Goal: Information Seeking & Learning: Learn about a topic

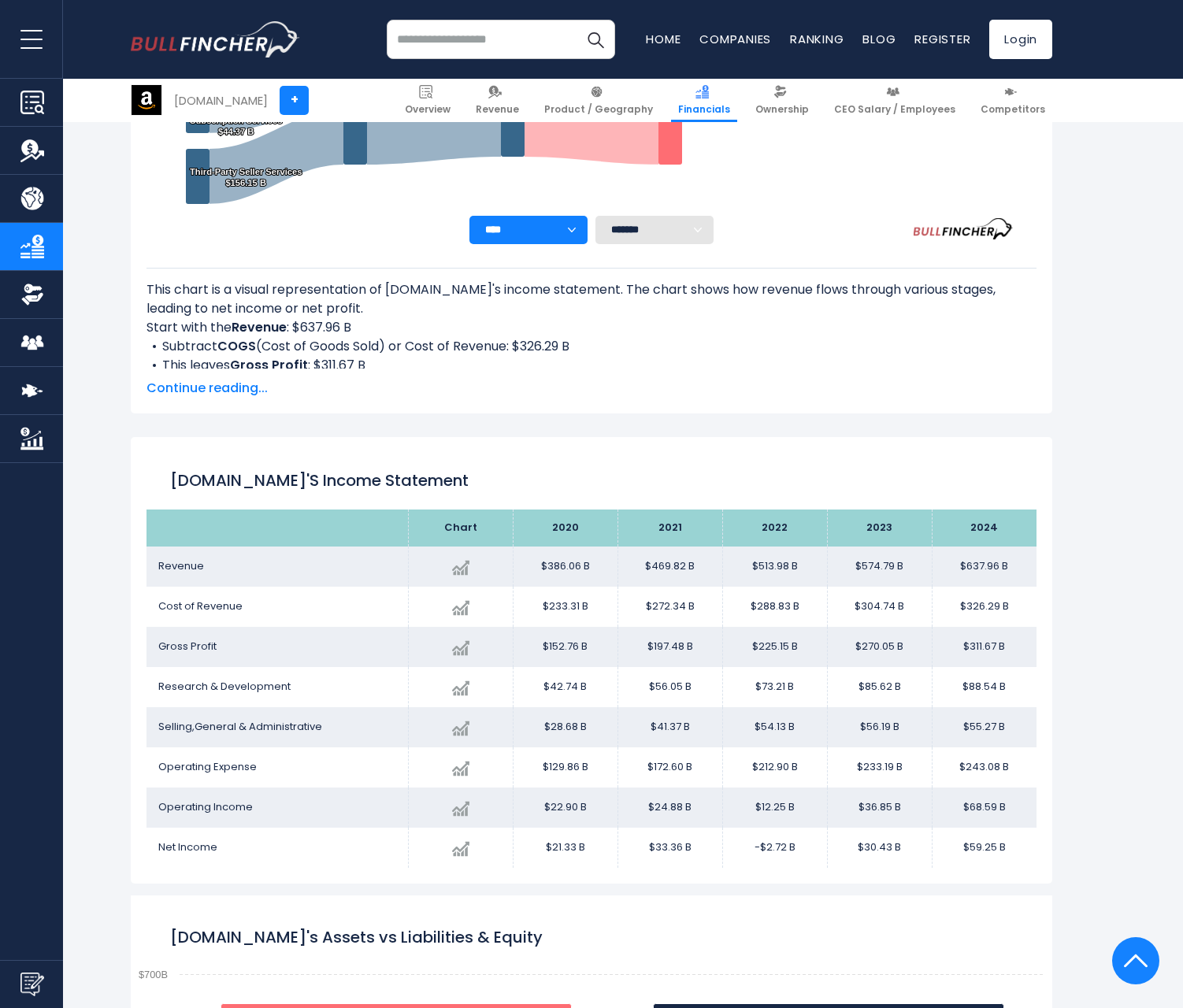
scroll to position [853, 0]
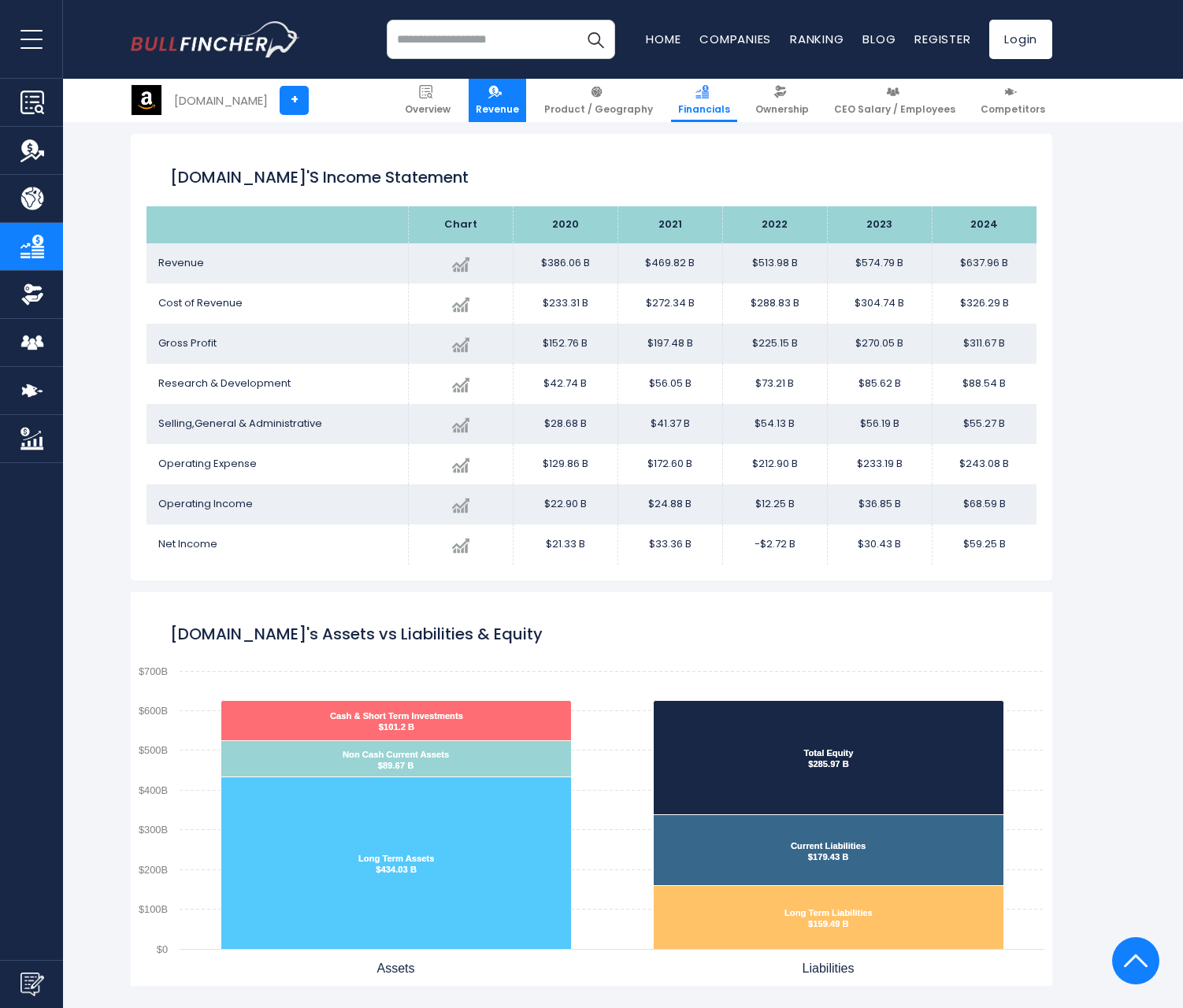
click at [502, 90] on img at bounding box center [495, 92] width 13 height 13
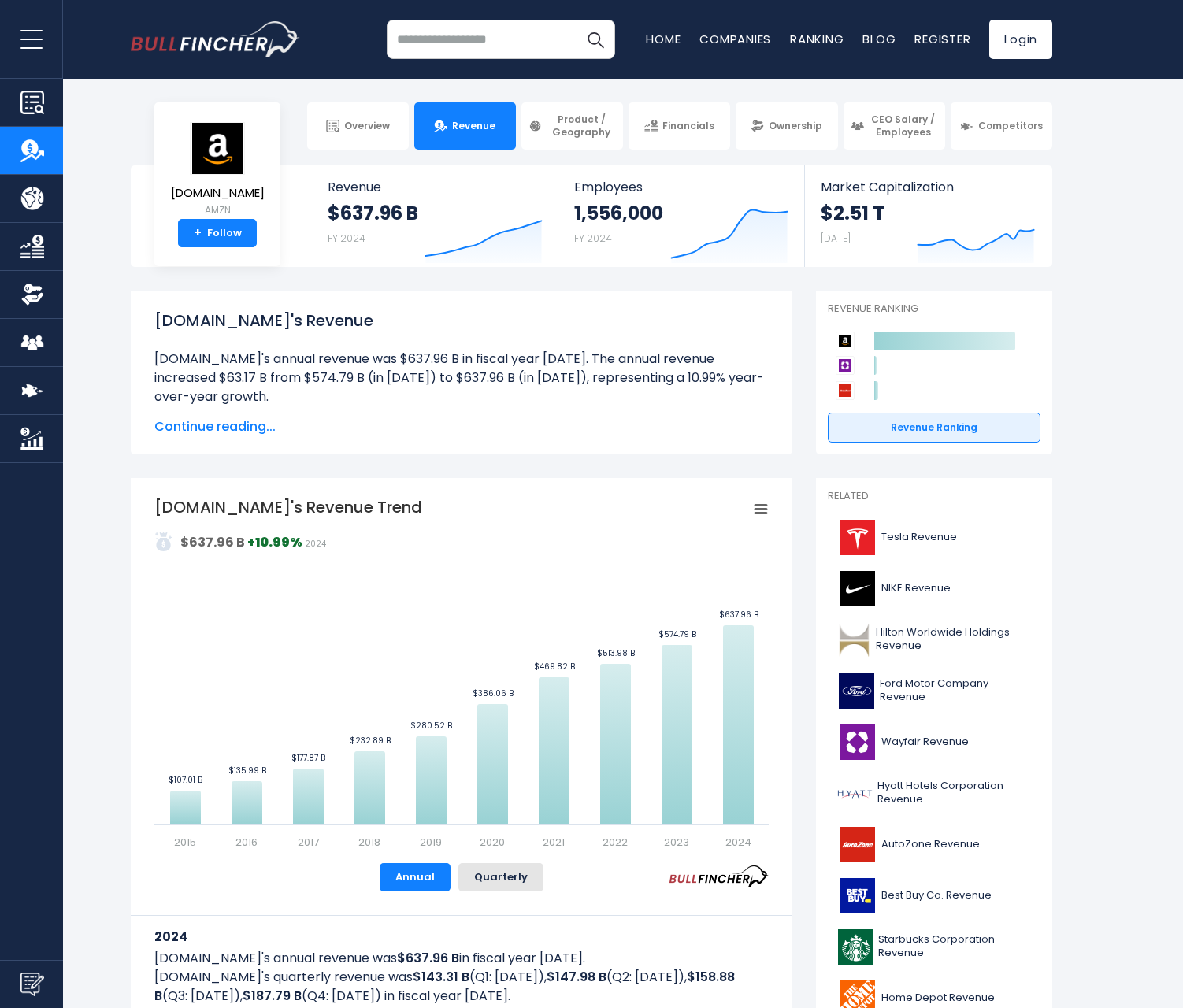
click at [601, 90] on body "Overview Revenue Product / Geography" at bounding box center [592, 504] width 1183 height 1008
